Goal: Information Seeking & Learning: Learn about a topic

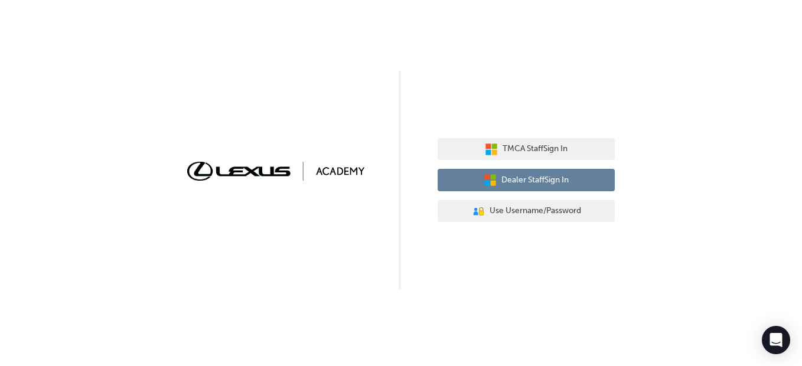
click at [519, 183] on span "Dealer Staff Sign In" at bounding box center [535, 181] width 67 height 14
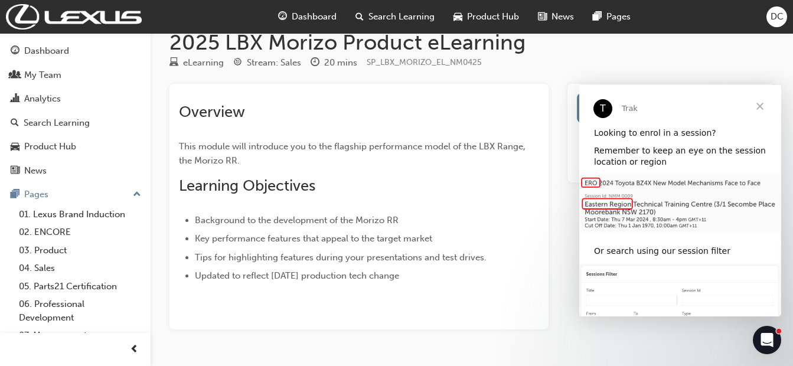
click at [764, 107] on span "Close" at bounding box center [760, 106] width 43 height 43
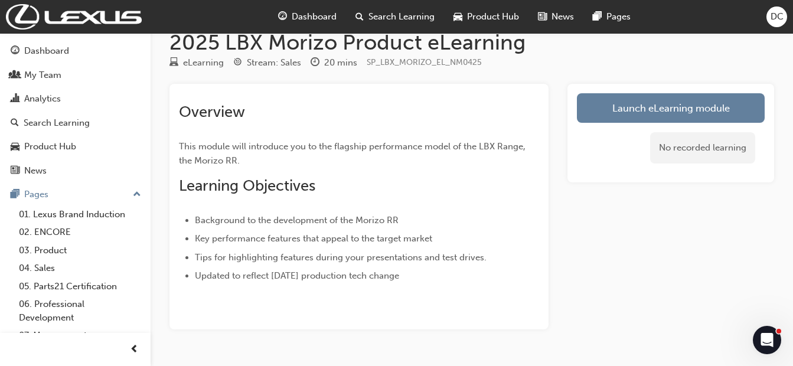
click at [704, 105] on link "Launch eLearning module" at bounding box center [671, 108] width 188 height 30
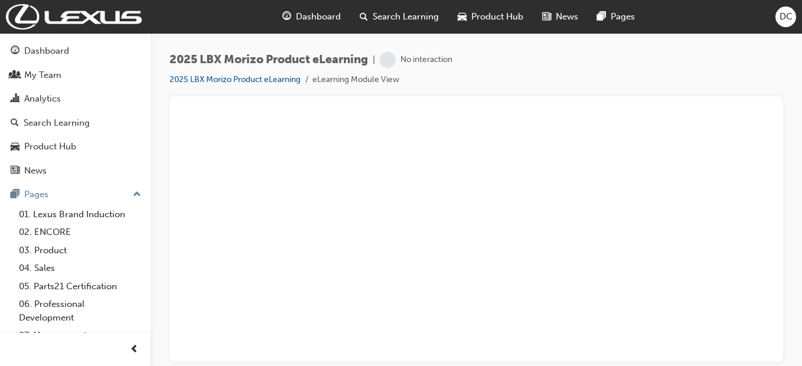
click at [450, 108] on div at bounding box center [476, 110] width 595 height 9
click at [123, 14] on img at bounding box center [74, 16] width 136 height 25
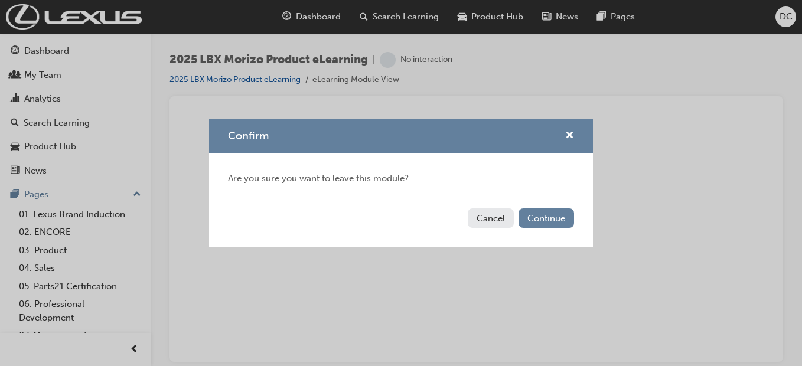
click at [542, 224] on button "Continue" at bounding box center [547, 218] width 56 height 19
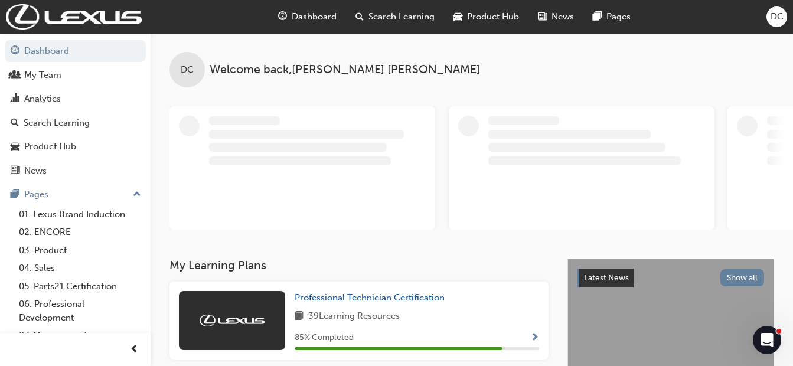
click at [370, 8] on div "Search Learning" at bounding box center [395, 17] width 98 height 24
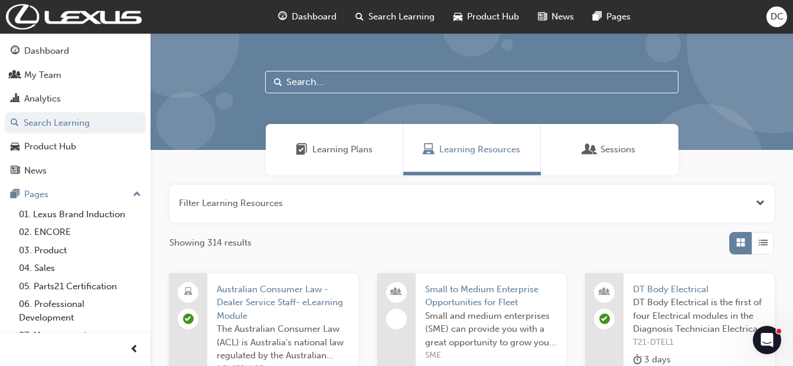
click at [361, 80] on input "text" at bounding box center [472, 82] width 414 height 22
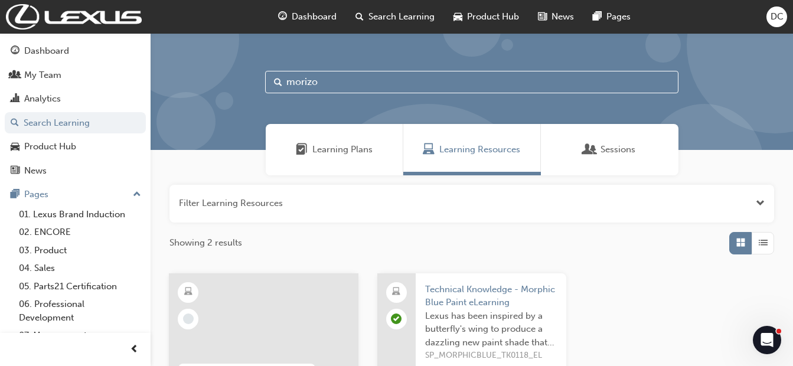
type input "morizo"
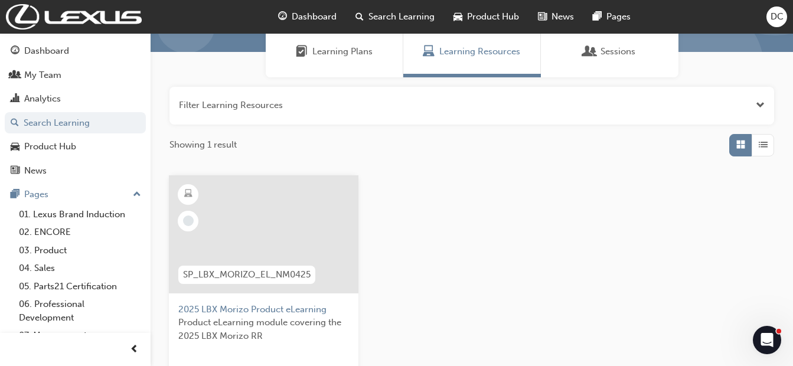
scroll to position [113, 0]
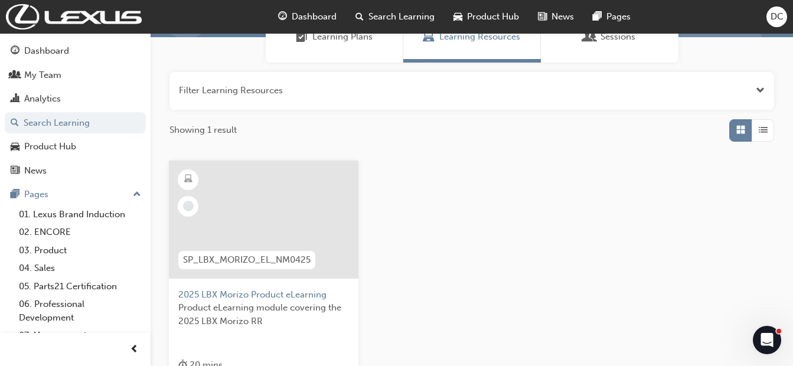
click at [312, 254] on div "SP_LBX_MORIZO_EL_NM0425" at bounding box center [246, 260] width 137 height 18
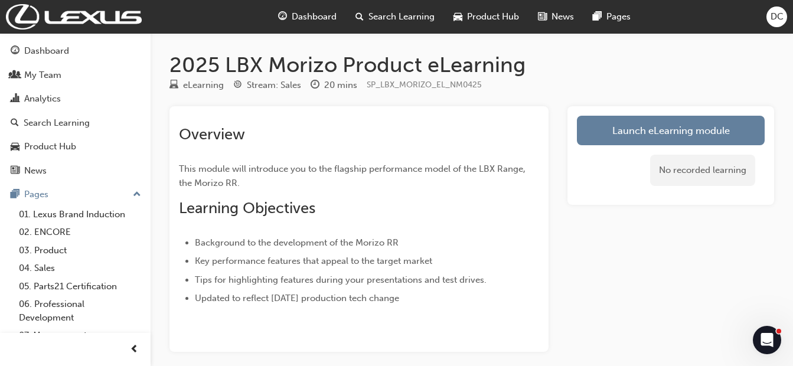
click at [620, 123] on link "Launch eLearning module" at bounding box center [671, 131] width 188 height 30
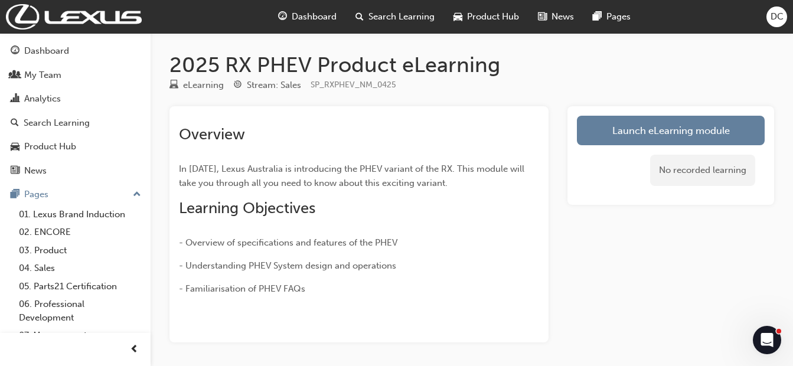
click at [627, 131] on link "Launch eLearning module" at bounding box center [671, 131] width 188 height 30
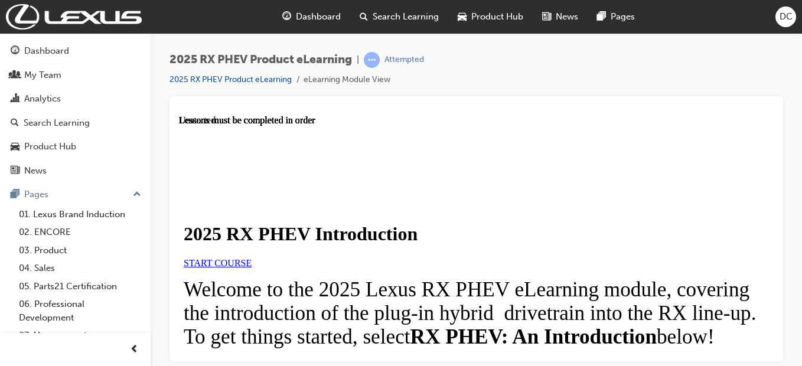
scroll to position [600, 0]
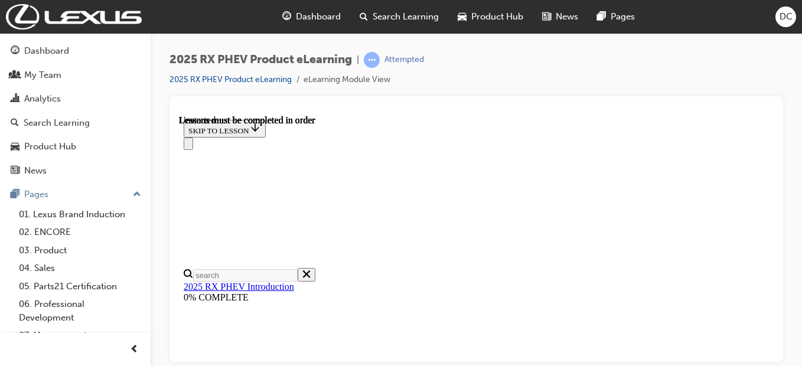
scroll to position [215, 0]
click at [188, 146] on icon "Close navigation menu" at bounding box center [188, 146] width 0 height 0
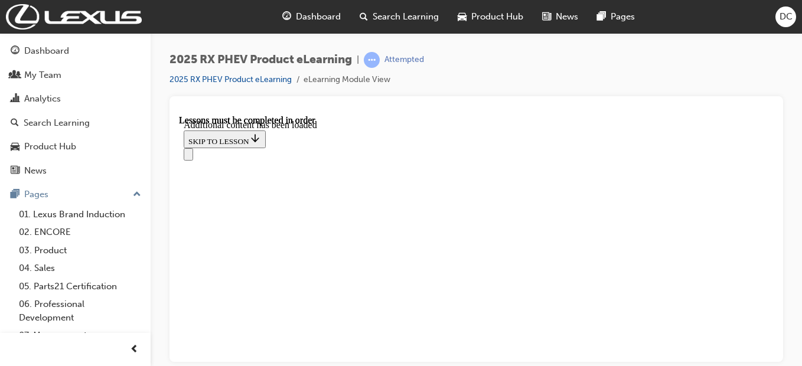
scroll to position [458, 0]
click at [786, 285] on div "2025 RX PHEV Product eLearning | Attempted 2025 RX PHEV Product eLearning eLear…" at bounding box center [477, 185] width 652 height 304
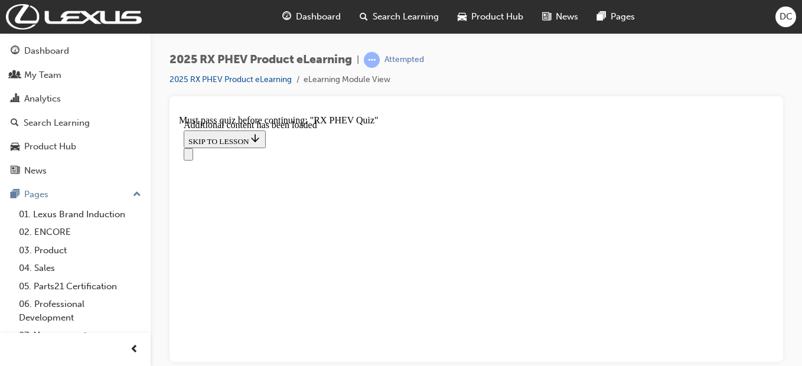
scroll to position [925, 0]
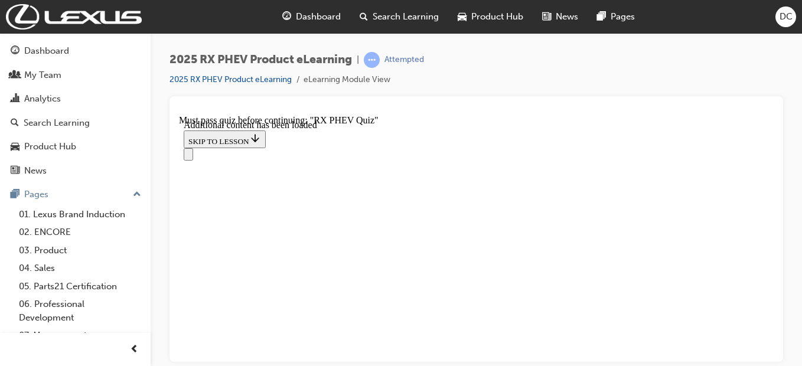
scroll to position [156, 0]
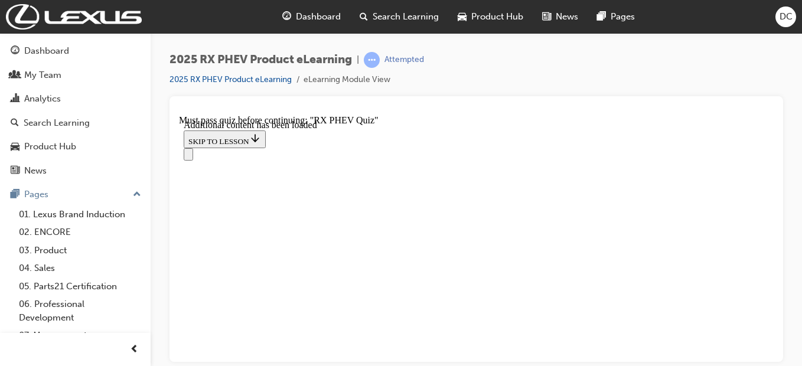
radio input "true"
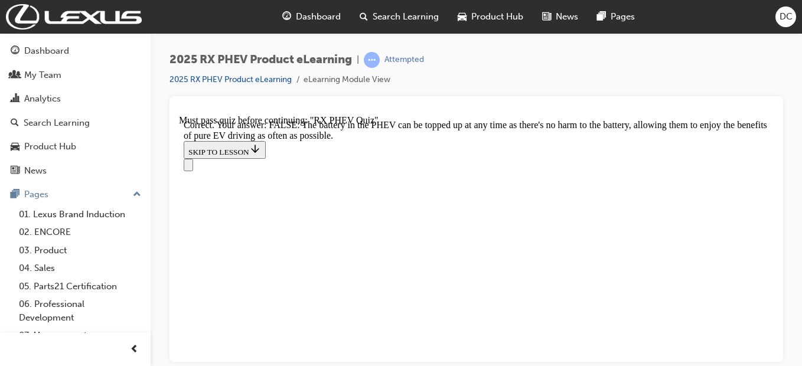
scroll to position [319, 0]
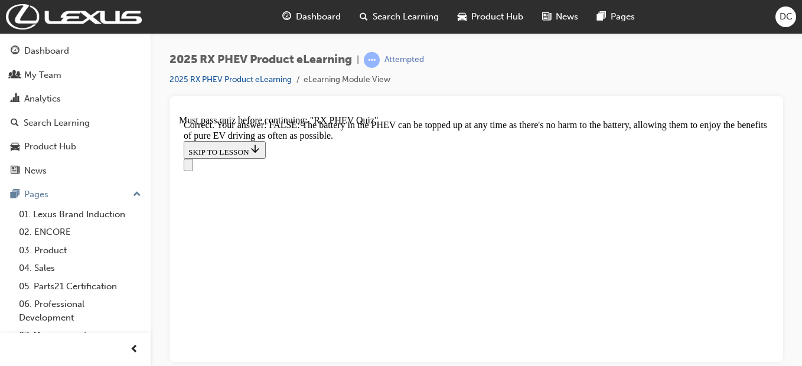
radio input "true"
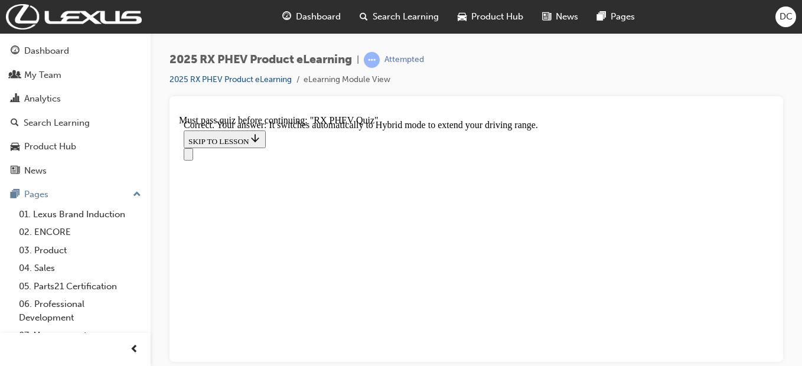
scroll to position [354, 0]
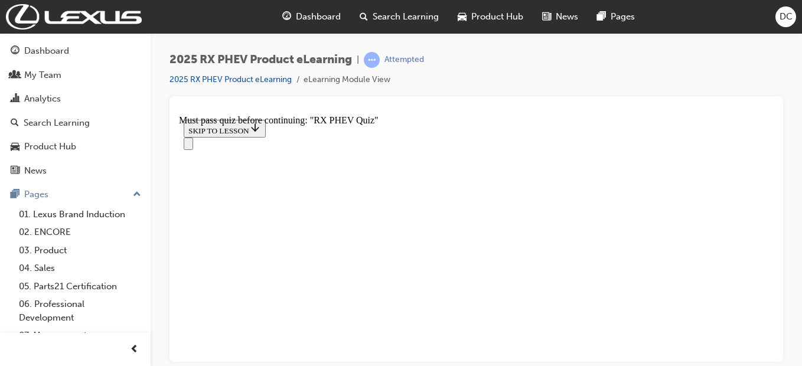
scroll to position [167, 0]
radio input "true"
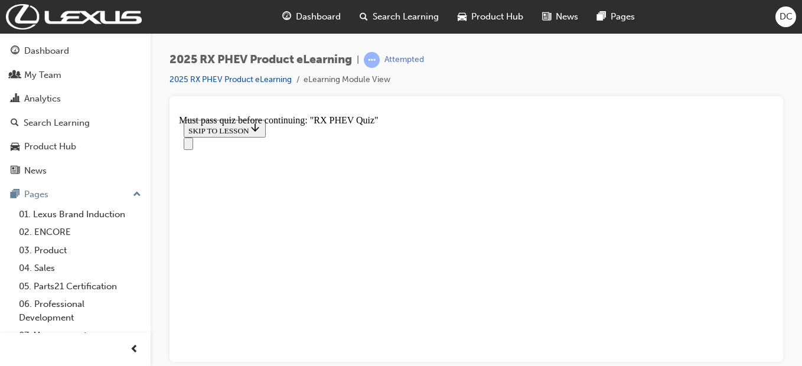
radio input "true"
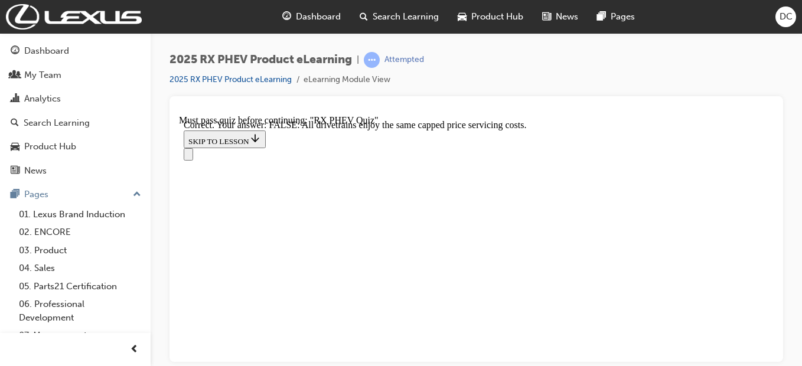
scroll to position [307, 0]
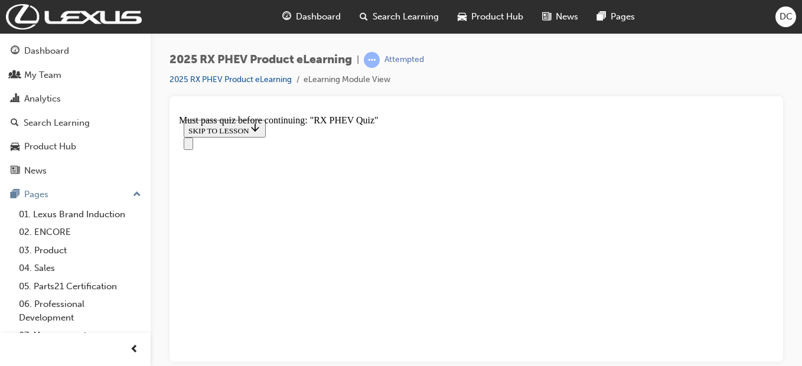
scroll to position [193, 0]
radio input "true"
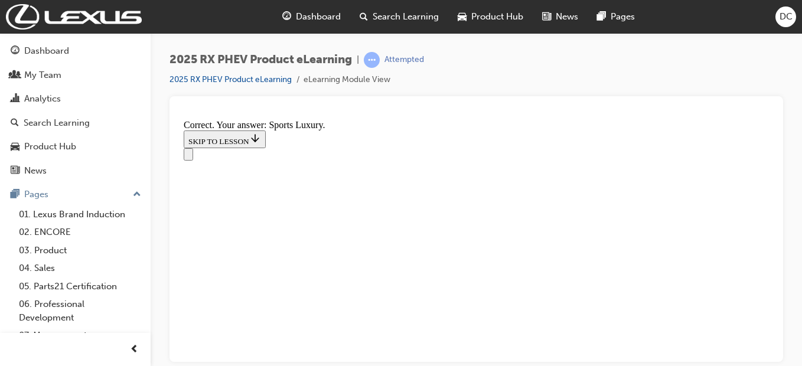
scroll to position [390, 0]
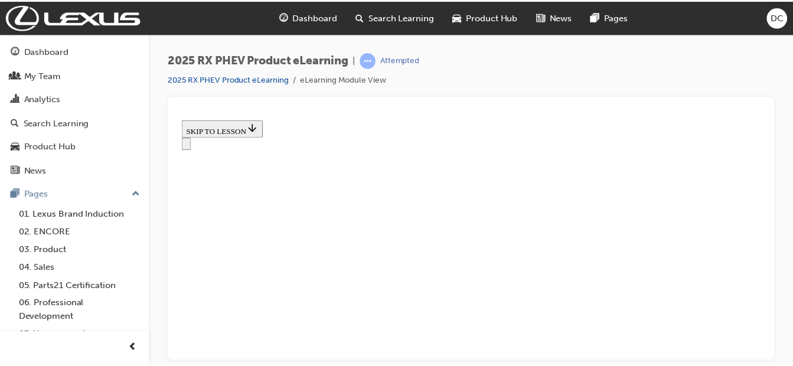
scroll to position [543, 0]
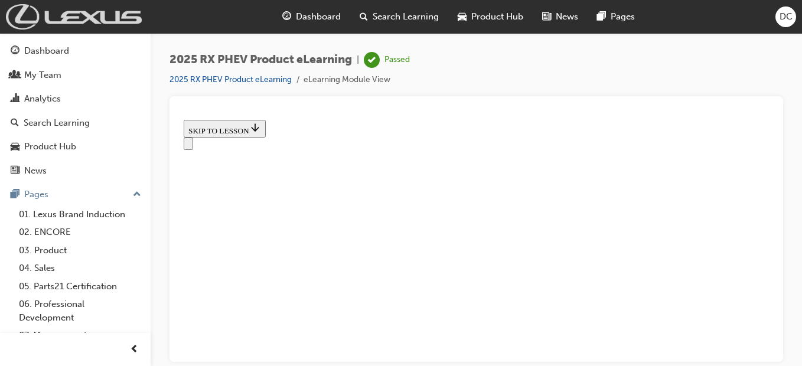
click at [126, 15] on img at bounding box center [74, 16] width 136 height 25
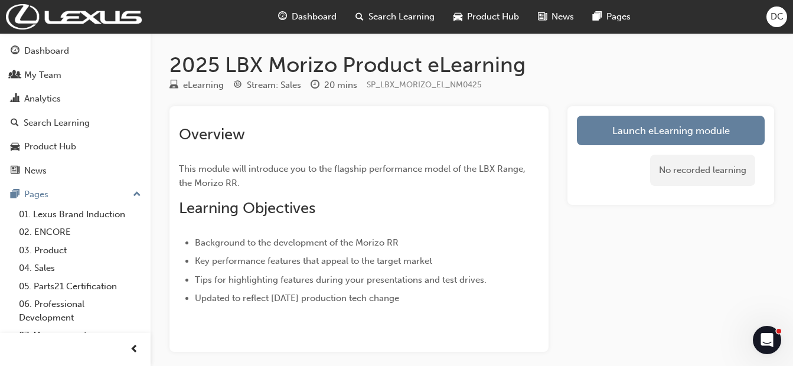
click at [633, 126] on link "Launch eLearning module" at bounding box center [671, 131] width 188 height 30
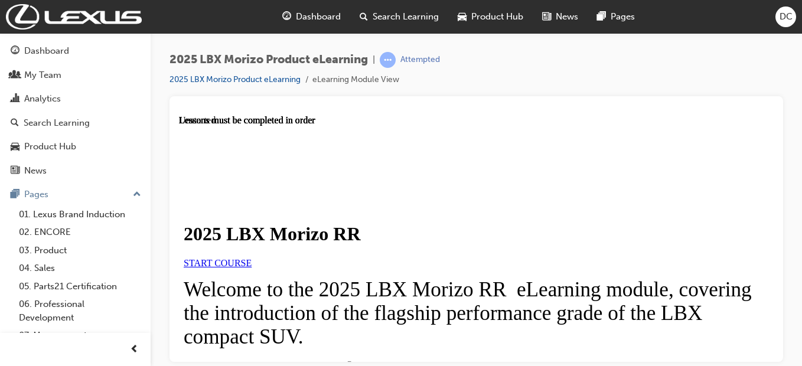
click at [252, 268] on link "START COURSE" at bounding box center [218, 263] width 68 height 10
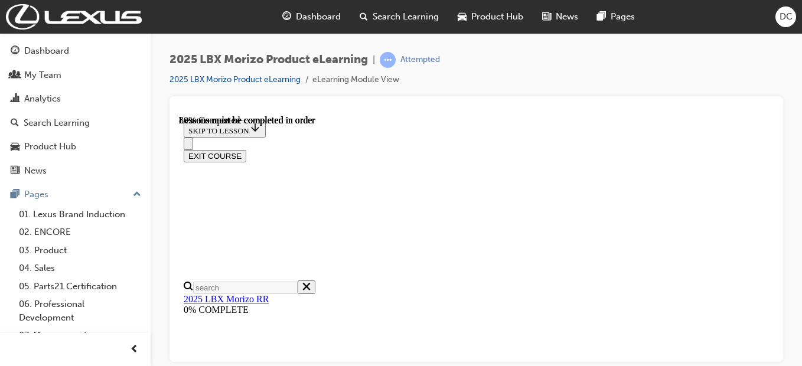
scroll to position [1075, 0]
click at [200, 146] on icon "Close navigation menu" at bounding box center [194, 150] width 12 height 8
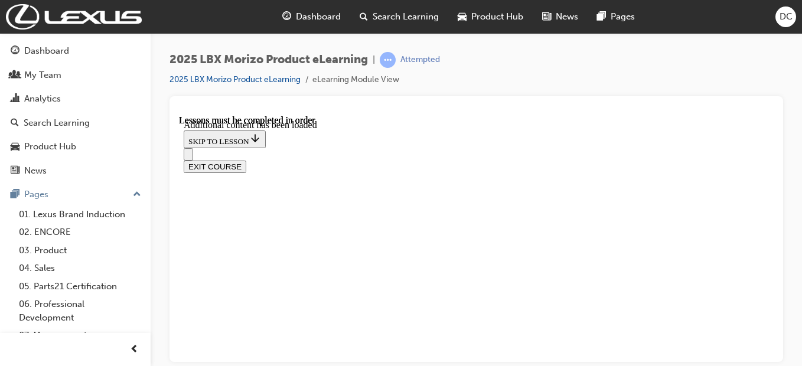
scroll to position [543, 0]
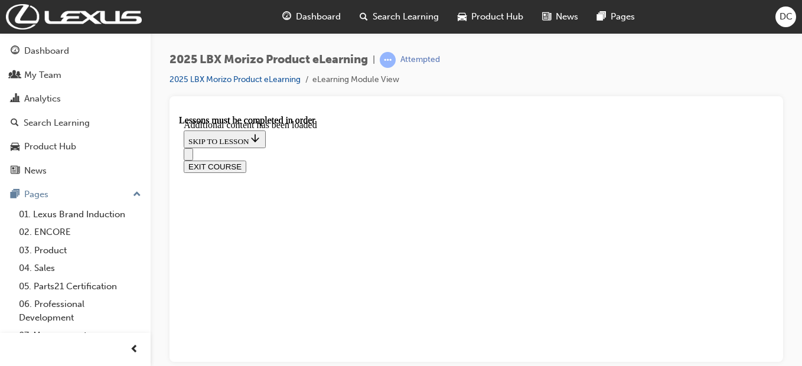
scroll to position [253, 0]
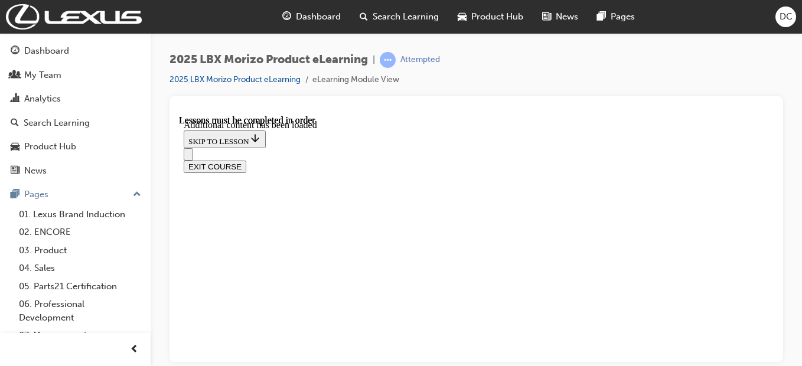
scroll to position [1098, 0]
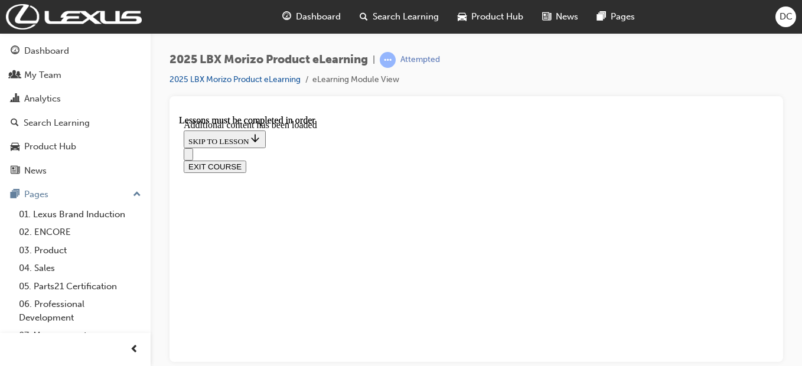
scroll to position [1995, 0]
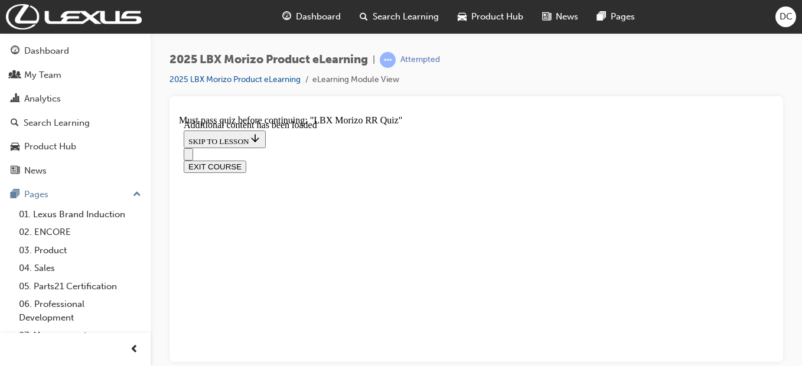
scroll to position [25, 0]
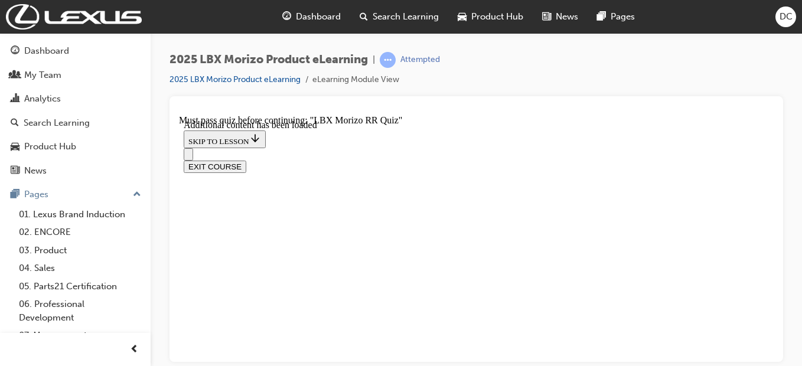
scroll to position [141, 0]
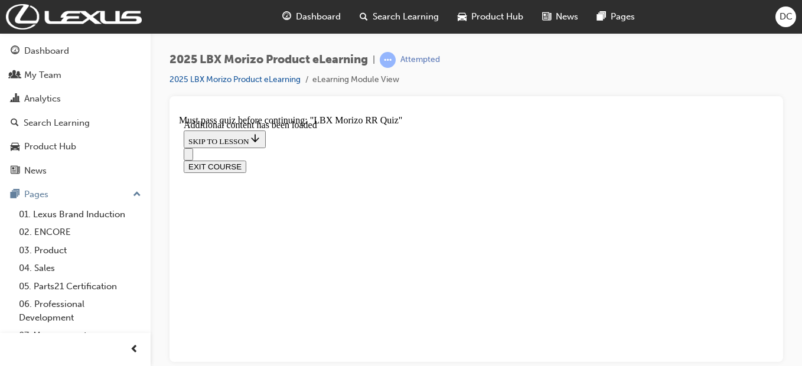
radio input "true"
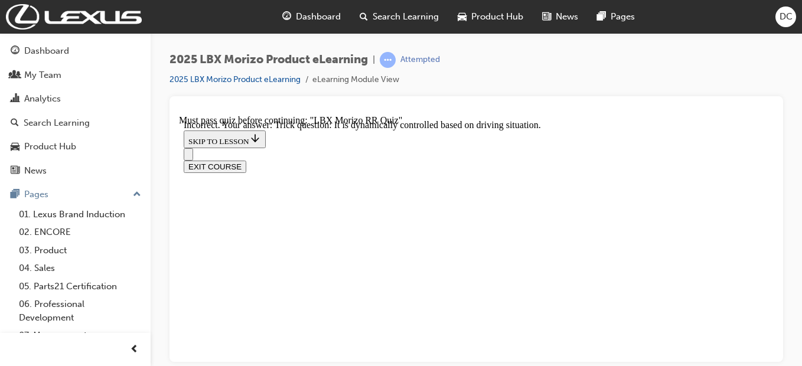
radio input "true"
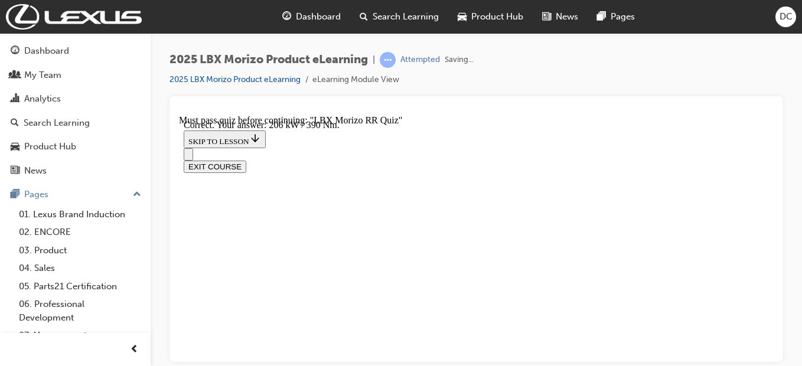
scroll to position [571, 0]
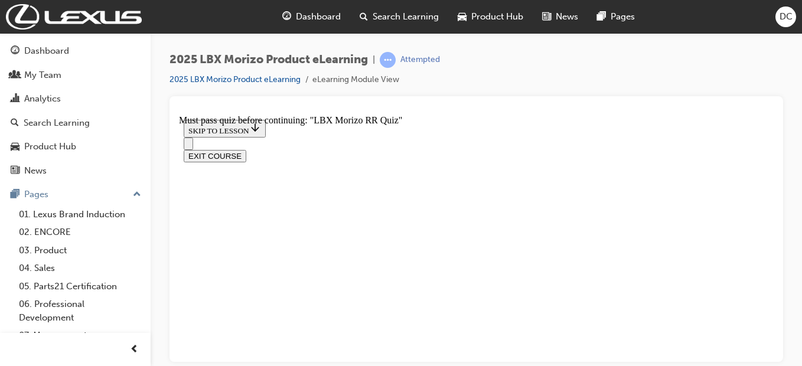
scroll to position [196, 0]
radio input "true"
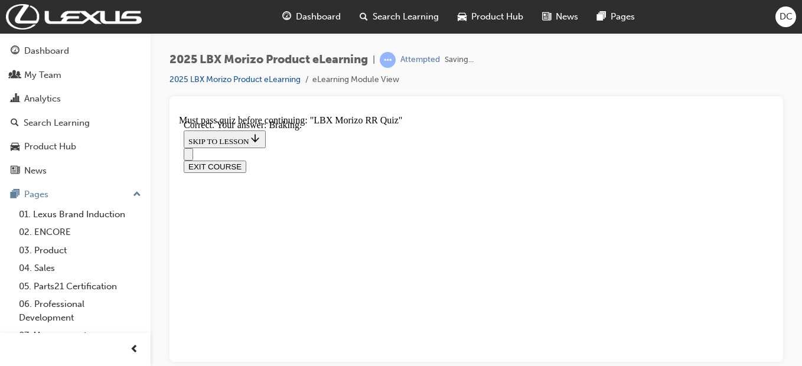
scroll to position [364, 0]
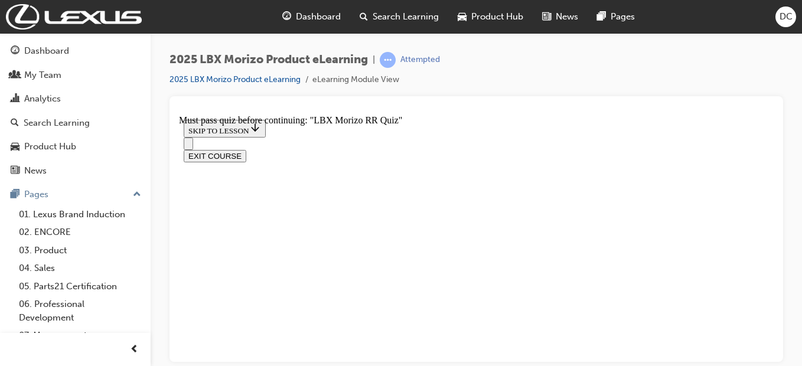
radio input "true"
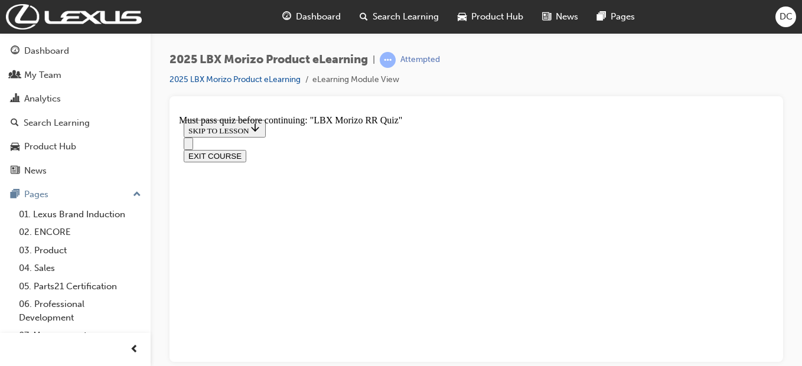
scroll to position [380, 0]
radio input "true"
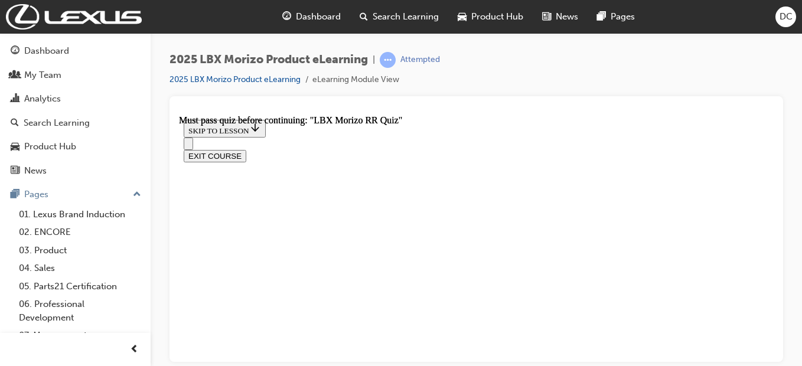
scroll to position [155, 0]
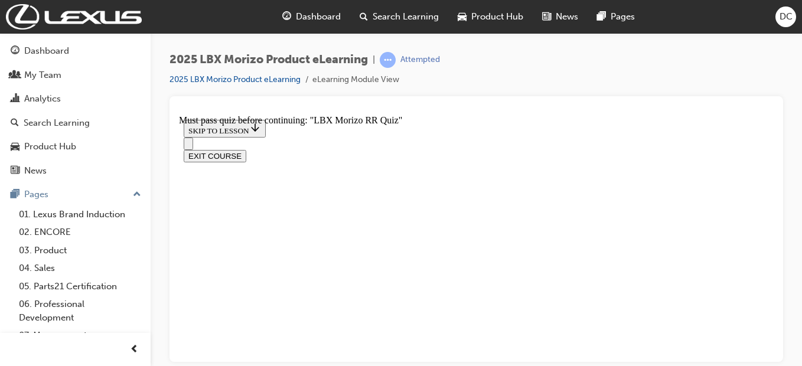
radio input "true"
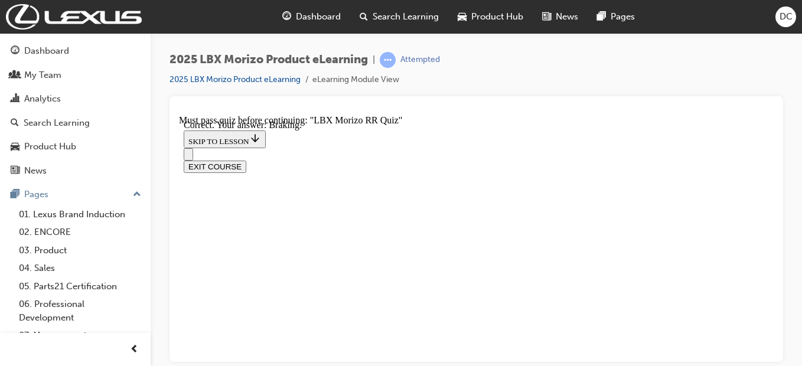
radio input "true"
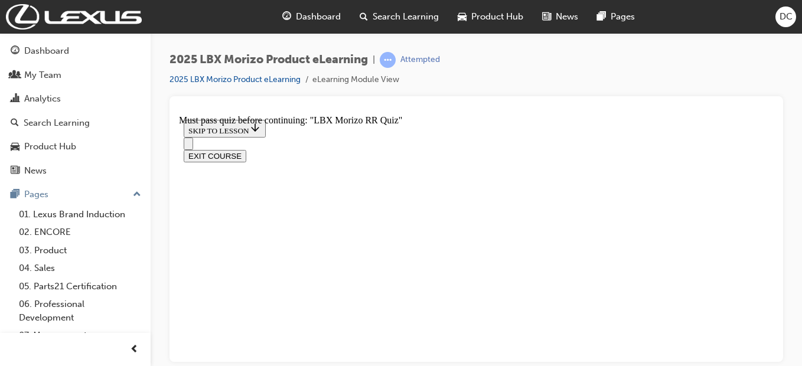
radio input "true"
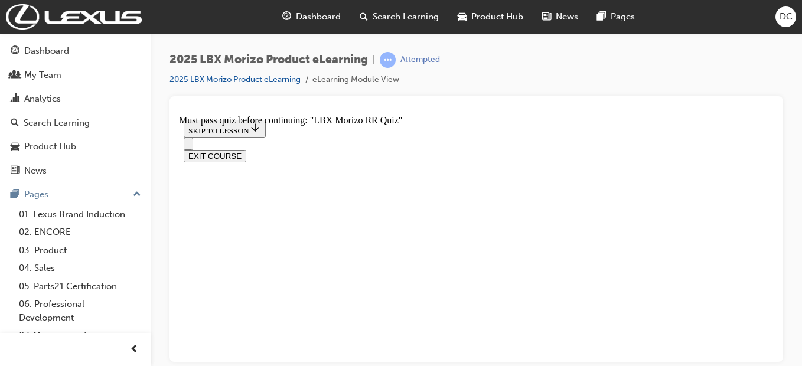
radio input "true"
drag, startPoint x: 491, startPoint y: 354, endPoint x: 491, endPoint y: 347, distance: 6.5
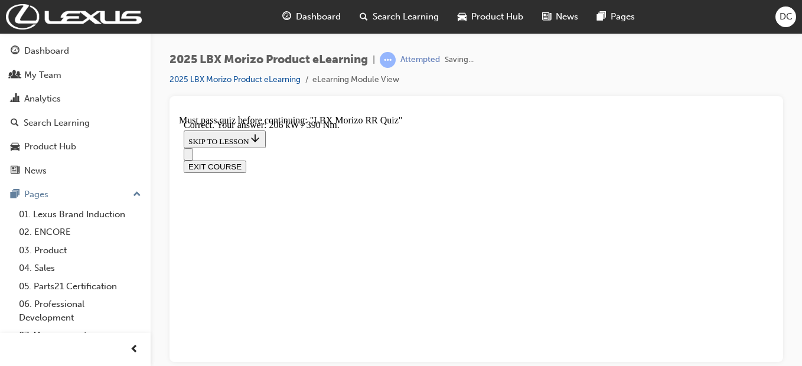
scroll to position [571, 0]
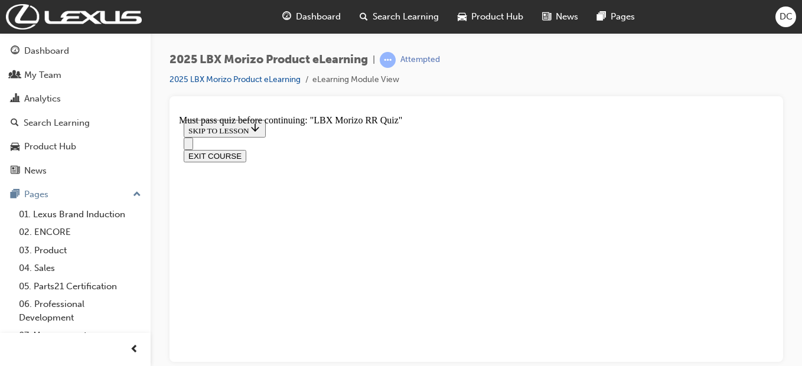
scroll to position [409, 0]
radio input "true"
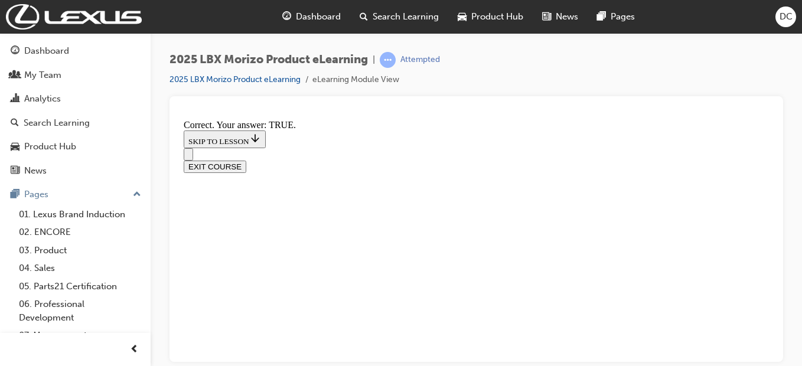
scroll to position [517, 0]
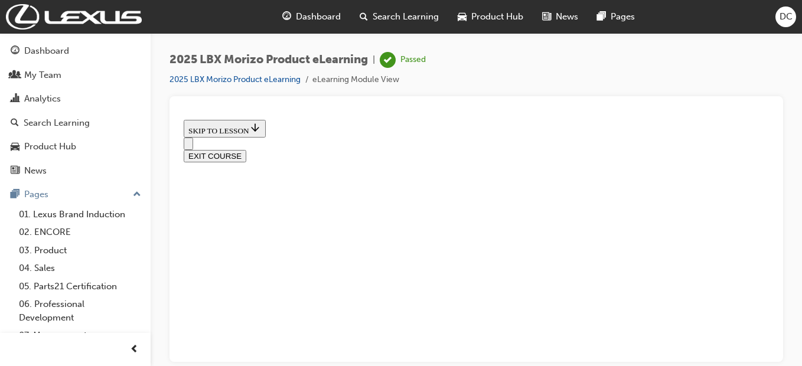
click at [246, 149] on button "EXIT COURSE" at bounding box center [215, 155] width 63 height 12
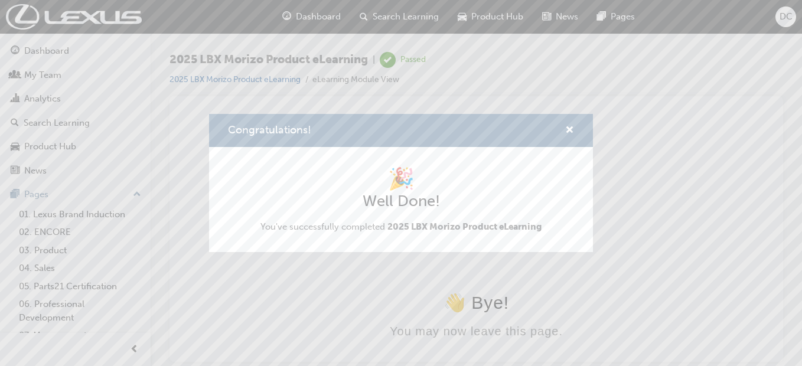
scroll to position [0, 0]
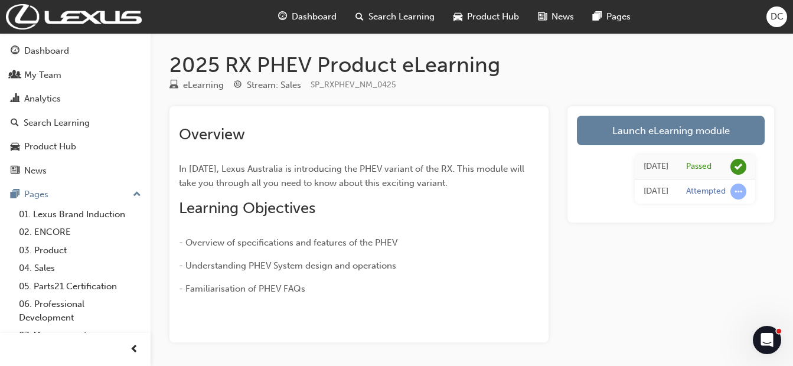
click at [773, 21] on span "DC" at bounding box center [777, 17] width 13 height 14
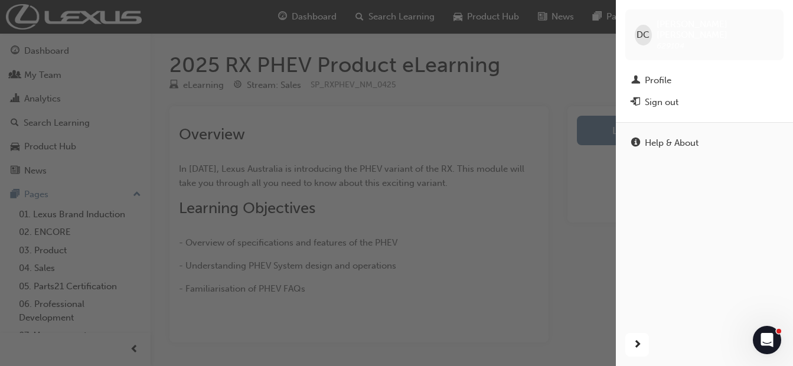
click at [659, 96] on div "Sign out" at bounding box center [662, 103] width 34 height 14
